Goal: Book appointment/travel/reservation

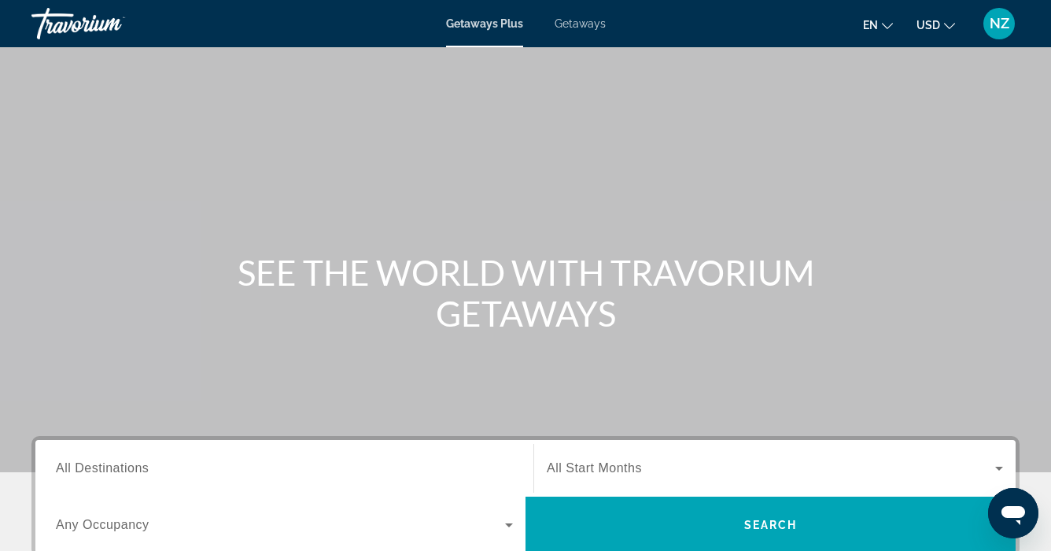
click at [584, 24] on span "Getaways" at bounding box center [580, 23] width 51 height 13
click at [73, 471] on span "All Destinations" at bounding box center [102, 467] width 93 height 13
click at [73, 471] on input "Destination All Destinations" at bounding box center [284, 468] width 457 height 19
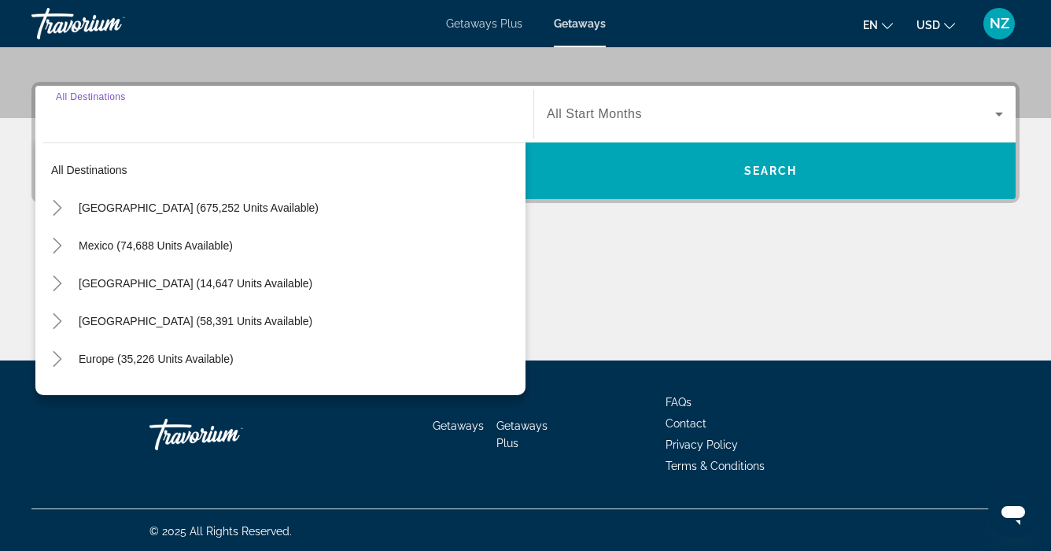
scroll to position [356, 0]
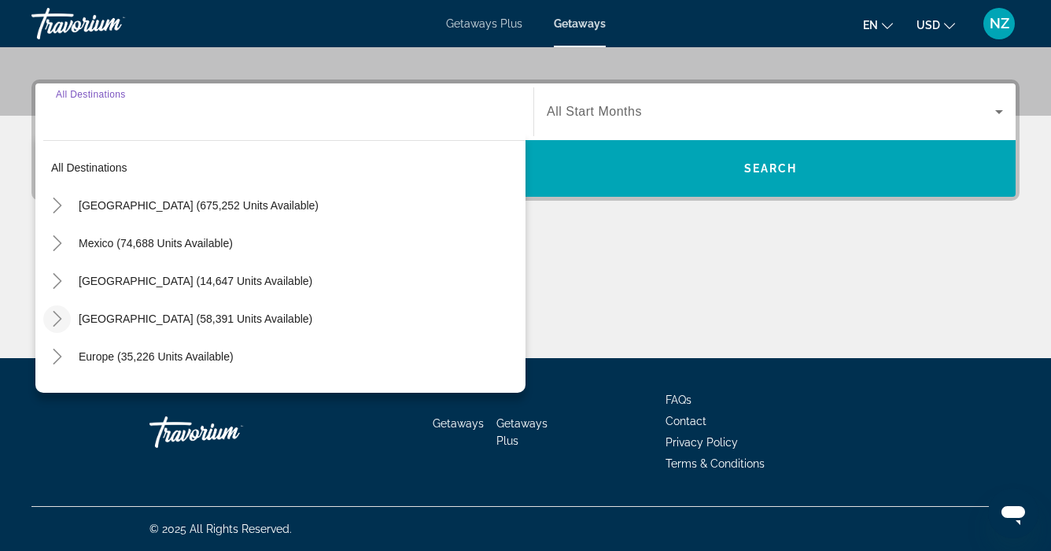
click at [55, 318] on icon "Toggle Caribbean & Atlantic Islands (58,391 units available)" at bounding box center [58, 319] width 16 height 16
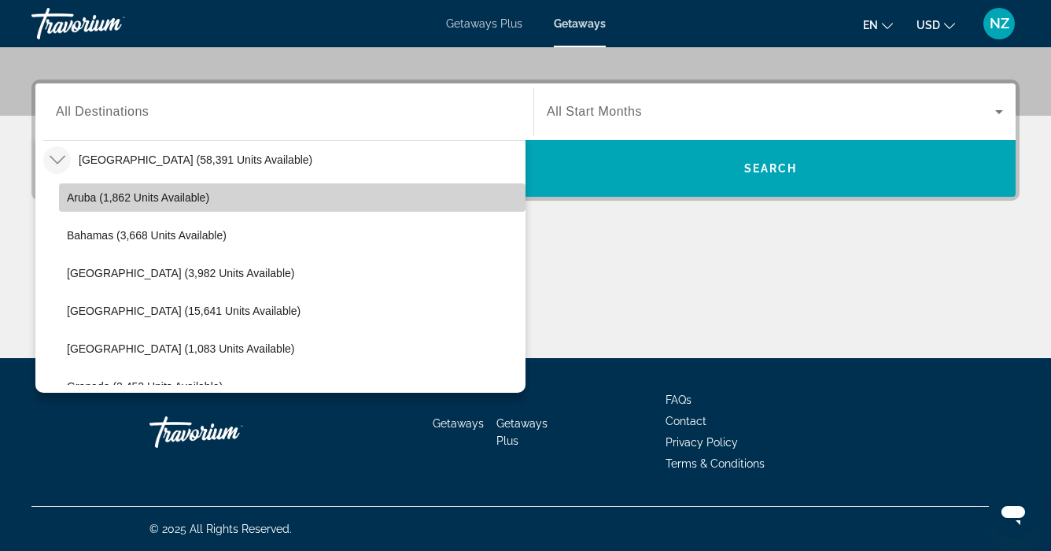
click at [125, 191] on span "Aruba (1,862 units available)" at bounding box center [138, 197] width 142 height 13
type input "**********"
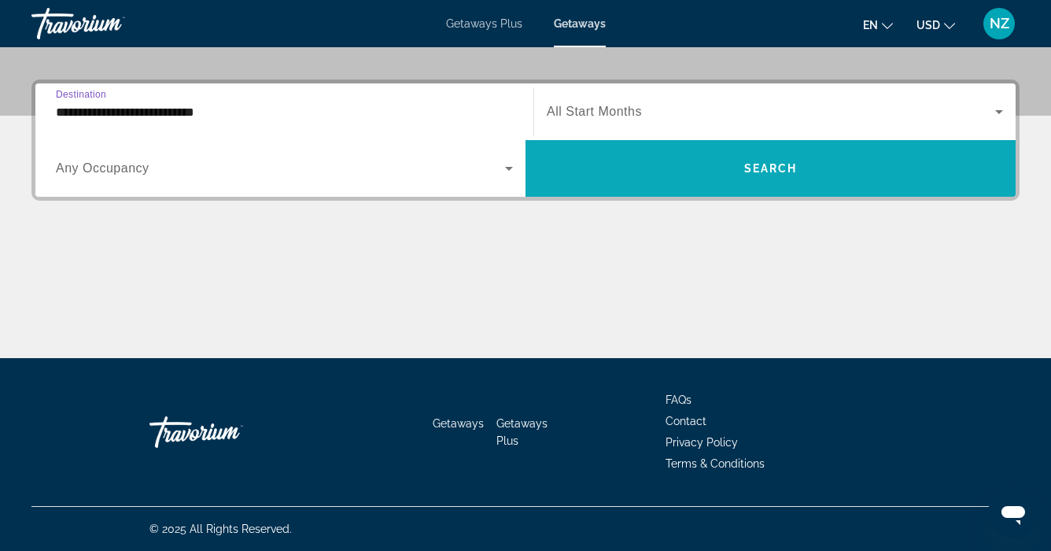
click at [717, 153] on span "Search widget" at bounding box center [770, 168] width 490 height 38
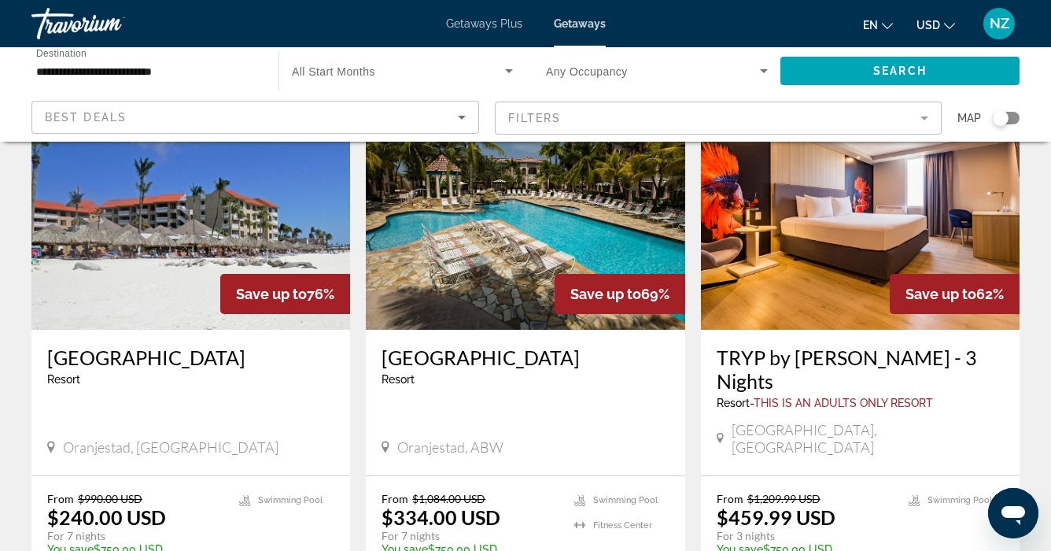
scroll to position [112, 0]
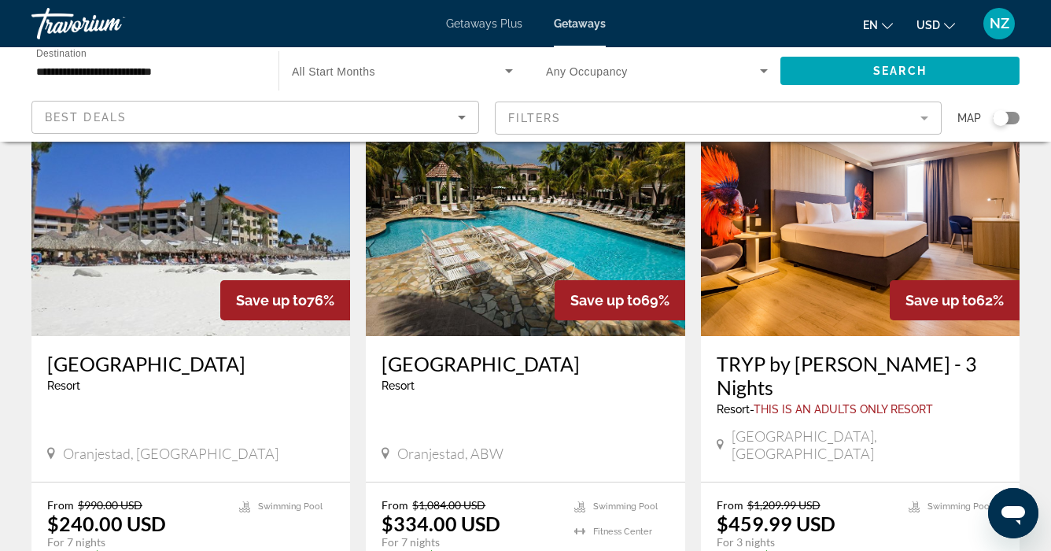
click at [931, 115] on mat-form-field "Filters" at bounding box center [719, 117] width 448 height 33
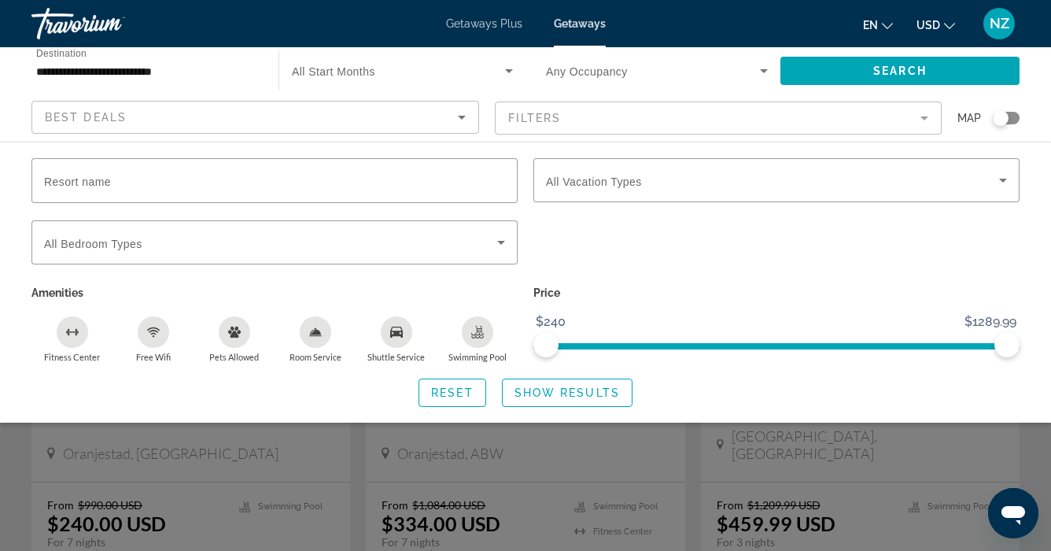
click at [467, 115] on icon "Sort by" at bounding box center [461, 117] width 19 height 19
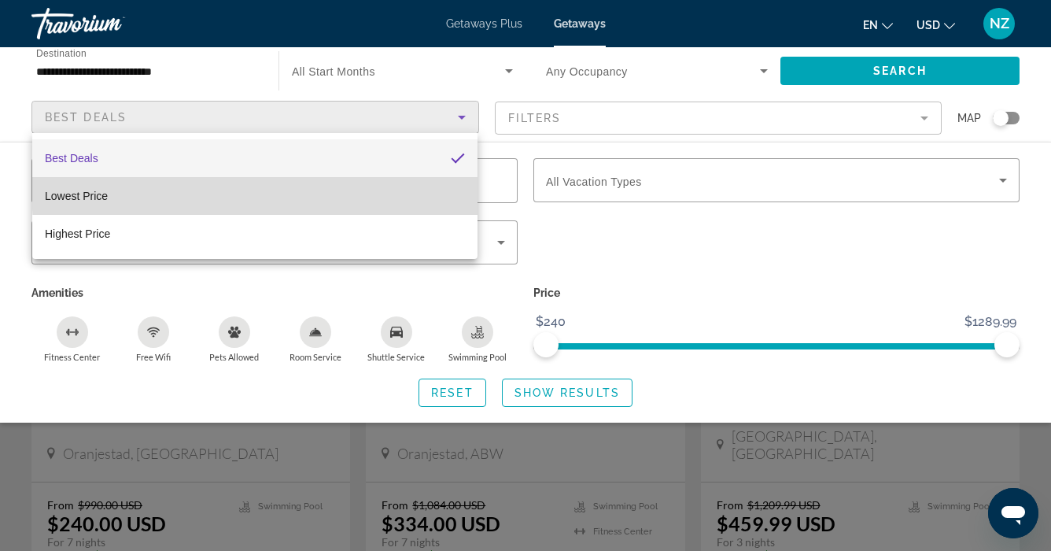
click at [424, 185] on mat-option "Lowest Price" at bounding box center [254, 196] width 445 height 38
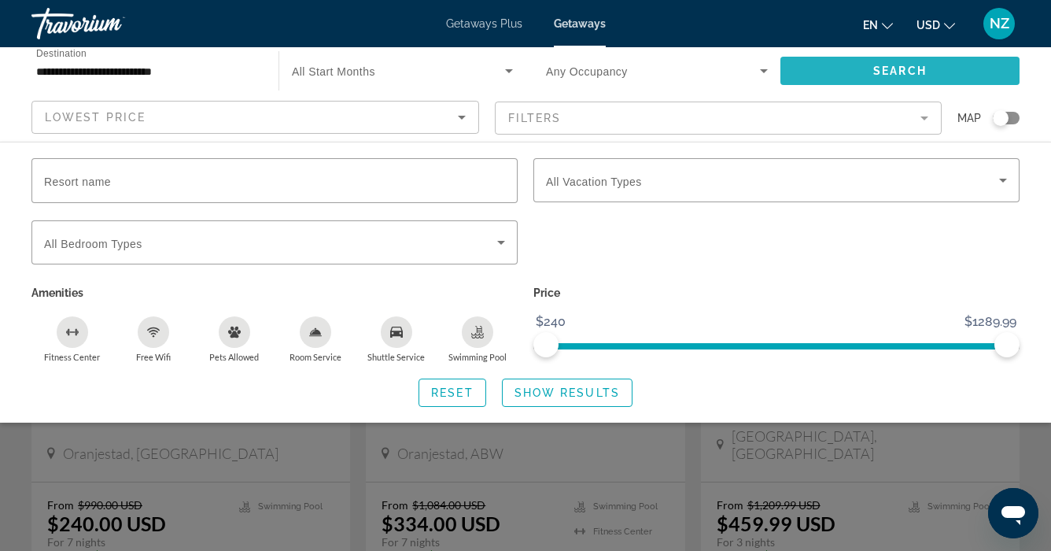
click at [932, 69] on span "Search widget" at bounding box center [899, 71] width 239 height 38
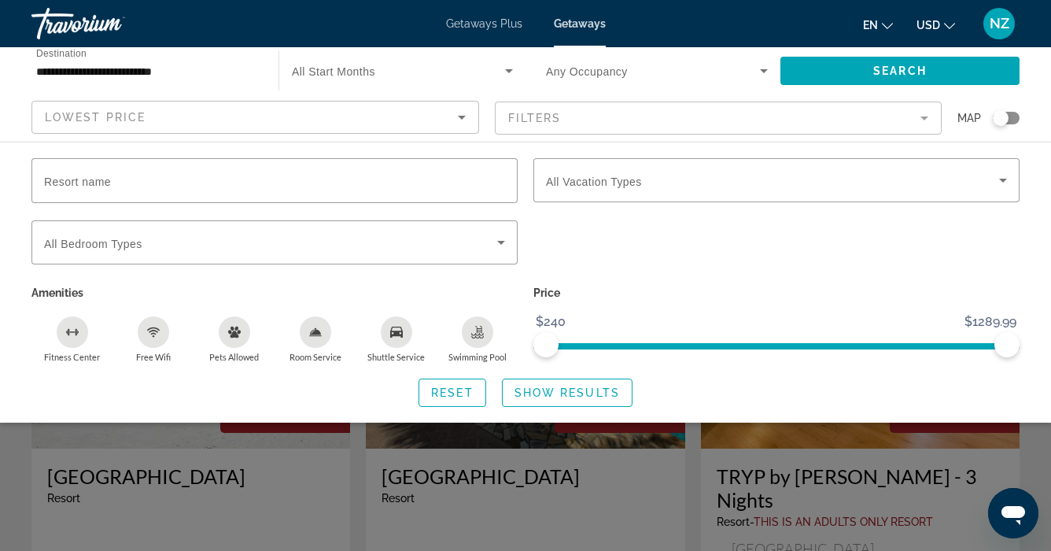
click at [350, 500] on div "Search widget" at bounding box center [525, 393] width 1051 height 315
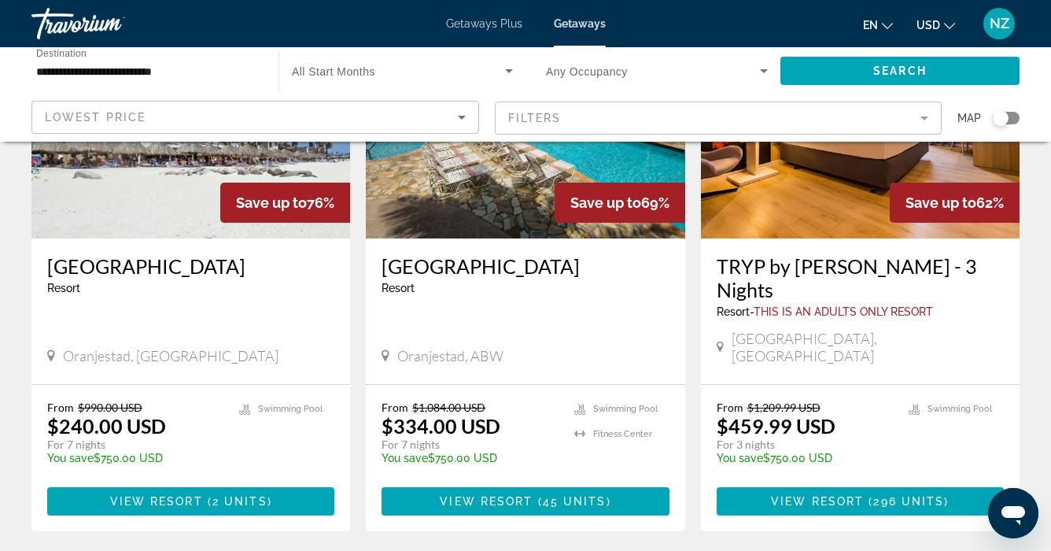
scroll to position [215, 0]
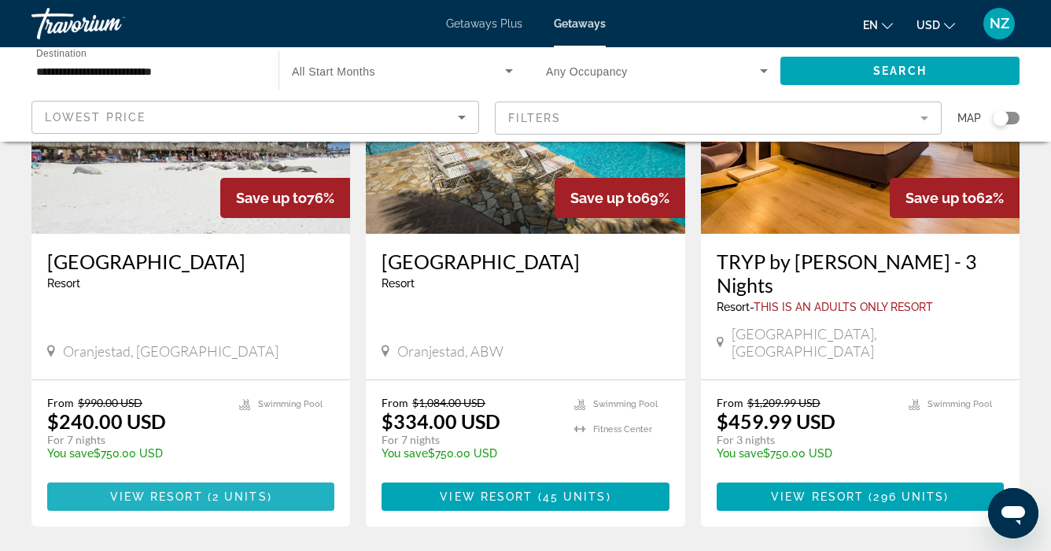
click at [182, 490] on span "View Resort" at bounding box center [156, 496] width 93 height 13
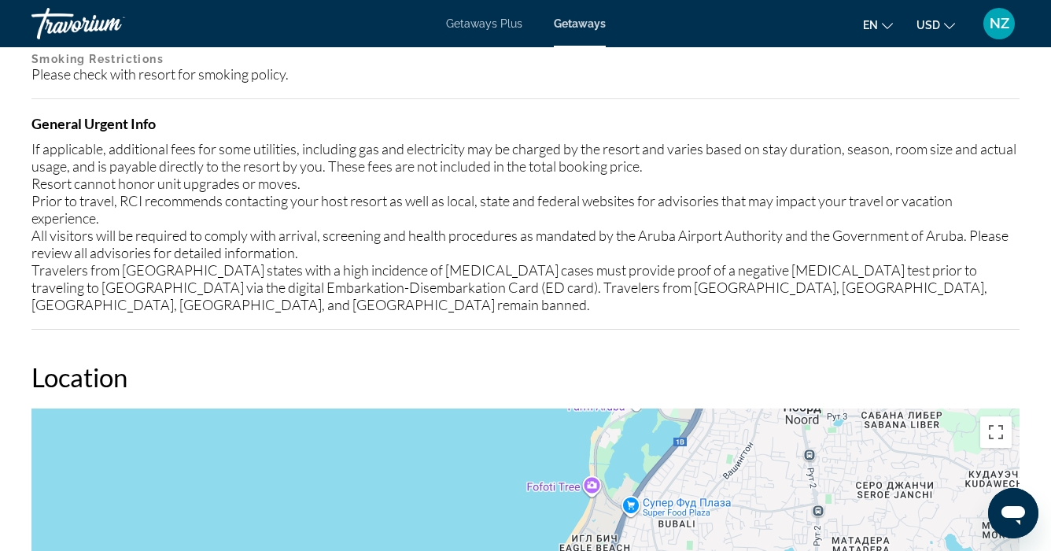
scroll to position [2174, 0]
